Goal: Book appointment/travel/reservation

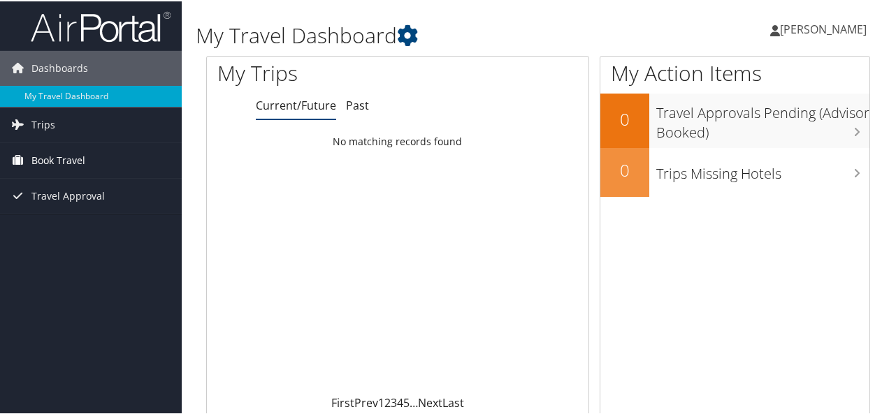
click at [52, 166] on span "Book Travel" at bounding box center [58, 159] width 54 height 35
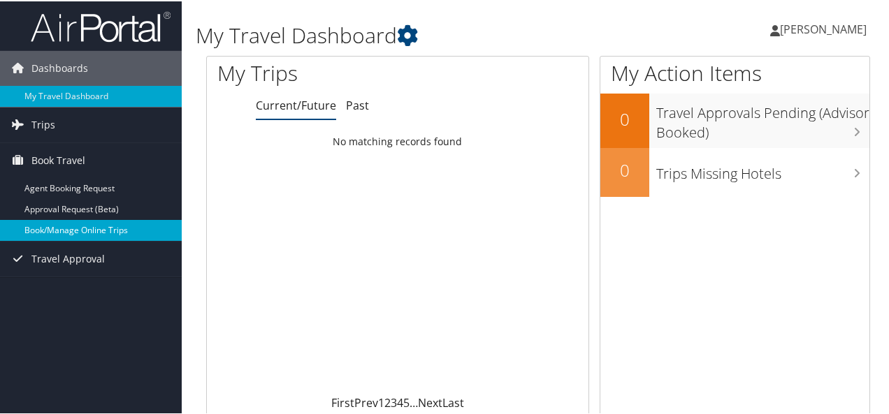
click at [50, 228] on link "Book/Manage Online Trips" at bounding box center [91, 229] width 182 height 21
